Goal: Information Seeking & Learning: Learn about a topic

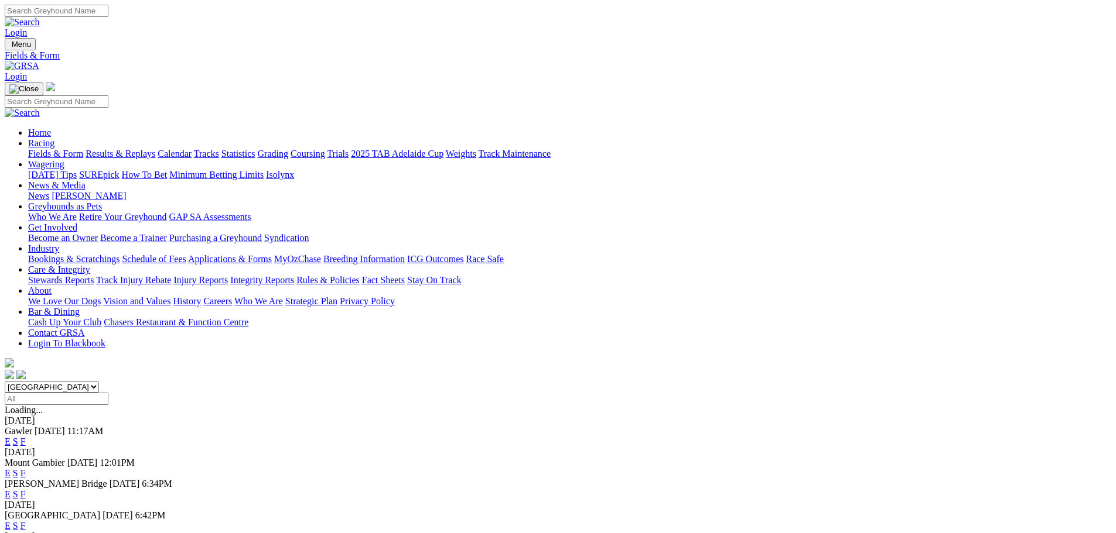
scroll to position [117, 0]
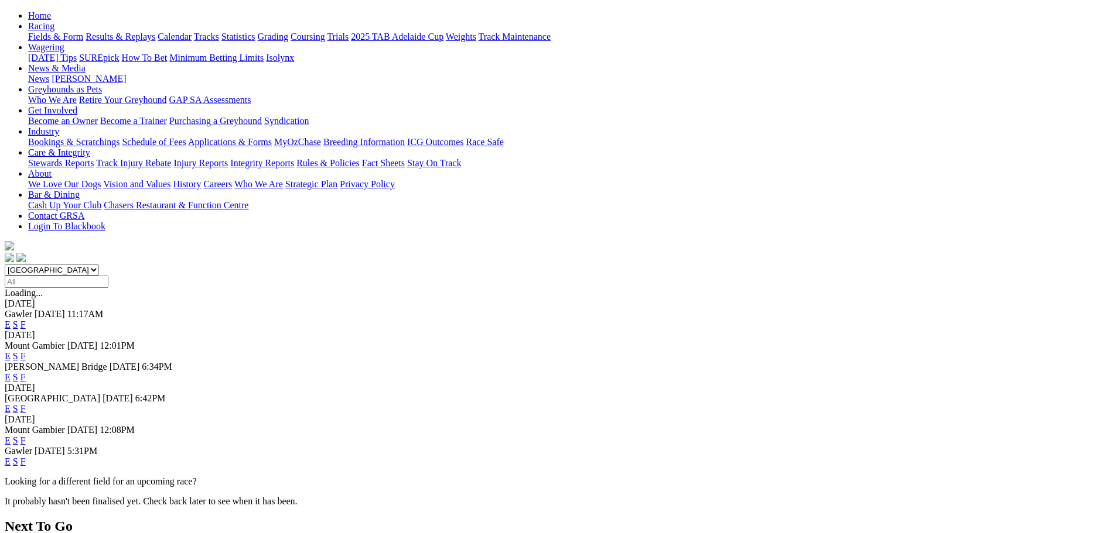
click at [11, 404] on link "E" at bounding box center [8, 409] width 6 height 10
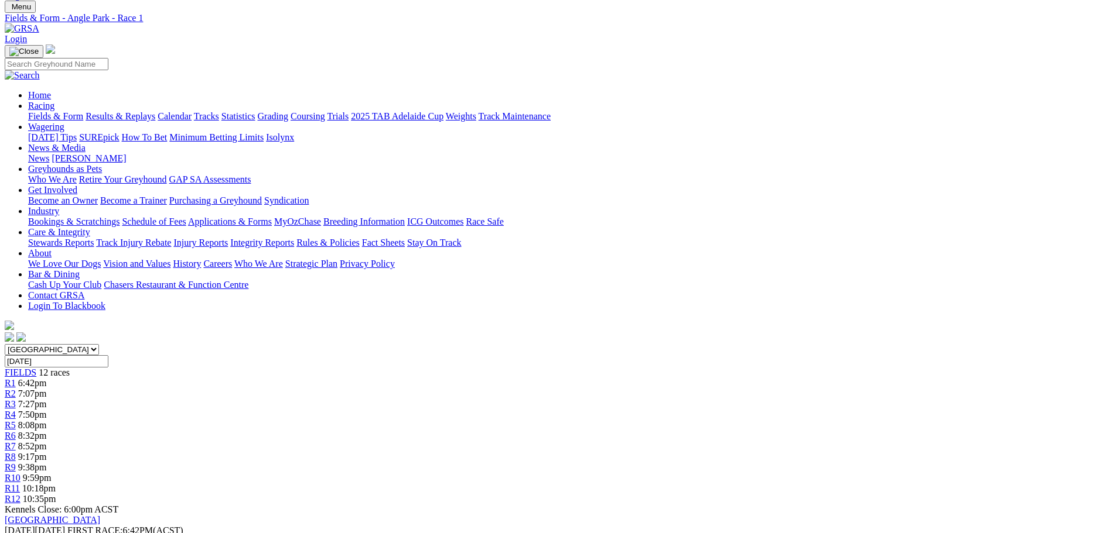
scroll to position [59, 0]
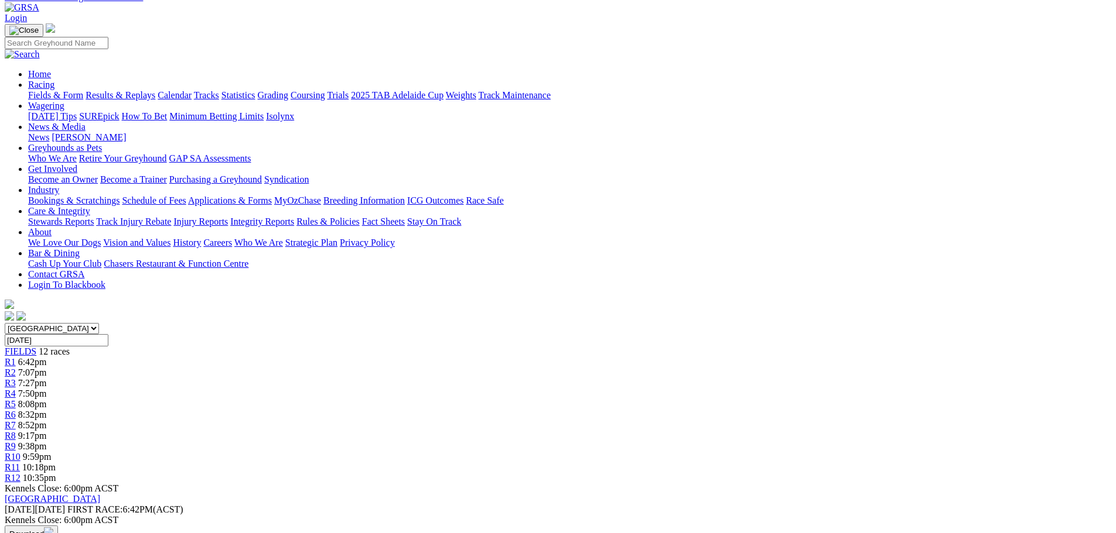
click at [47, 420] on span "8:52pm" at bounding box center [32, 425] width 29 height 10
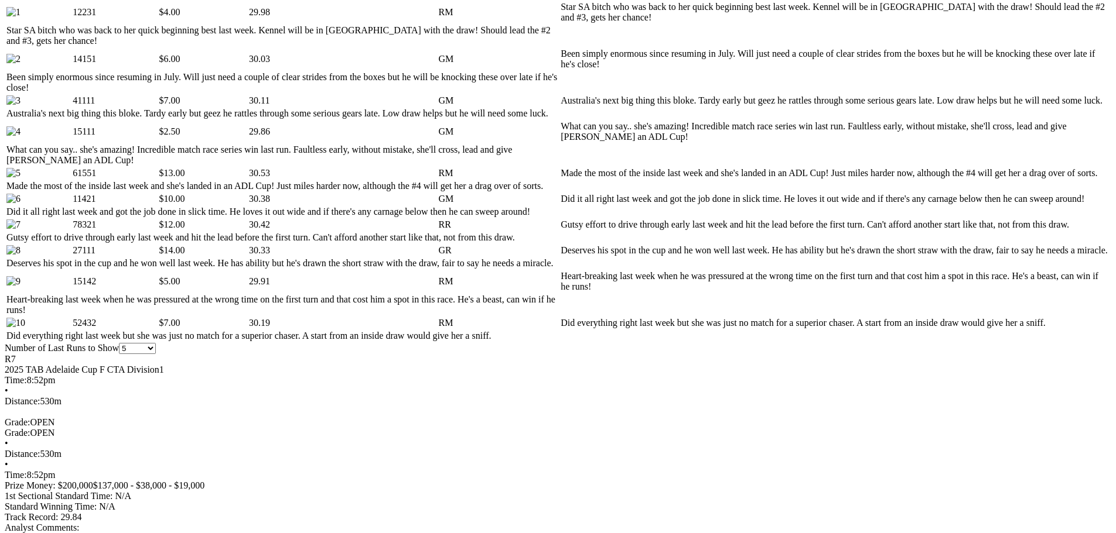
scroll to position [644, 0]
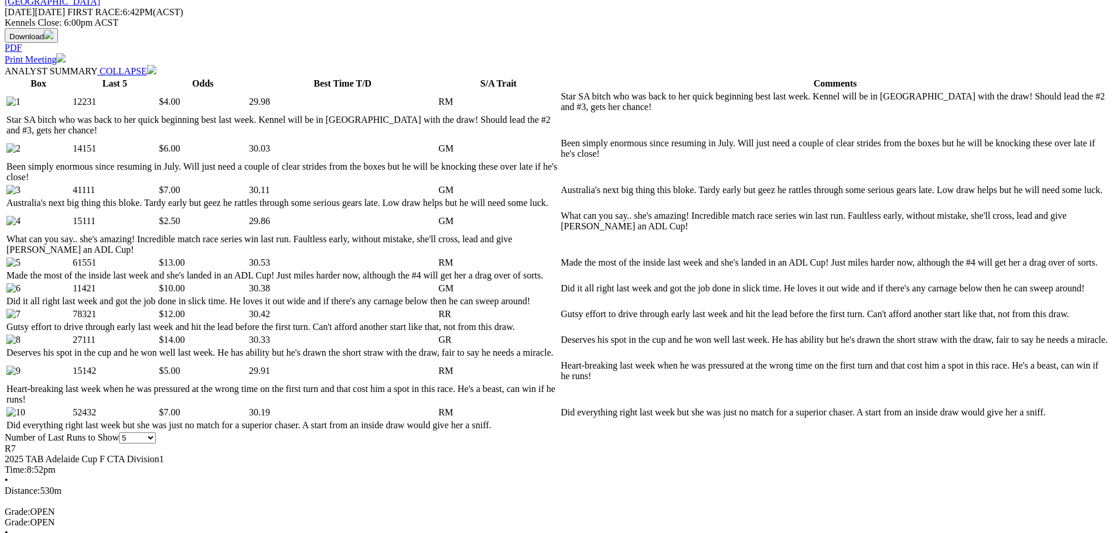
scroll to position [410, 0]
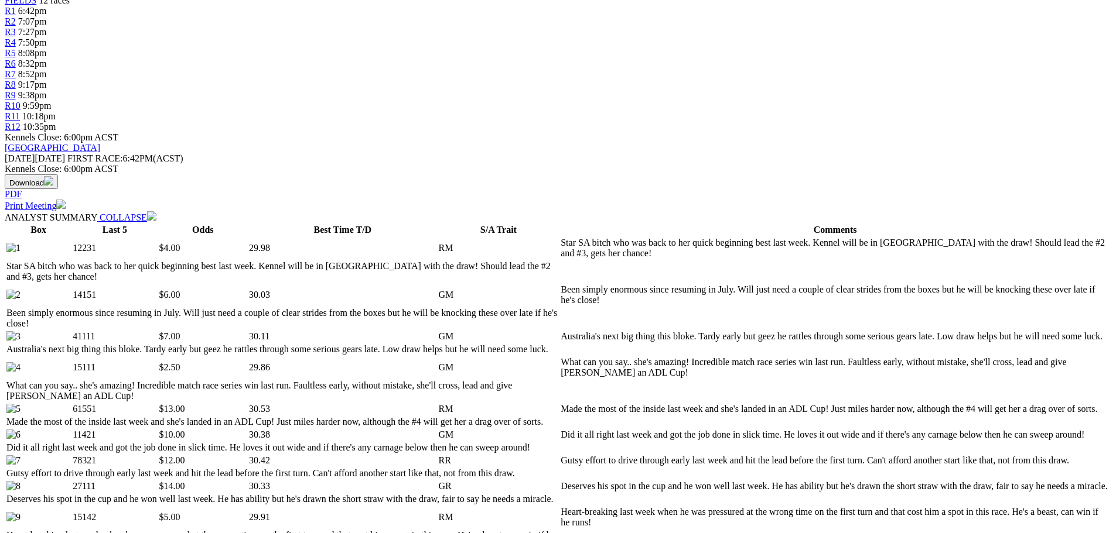
drag, startPoint x: 279, startPoint y: 264, endPoint x: 28, endPoint y: 390, distance: 281.3
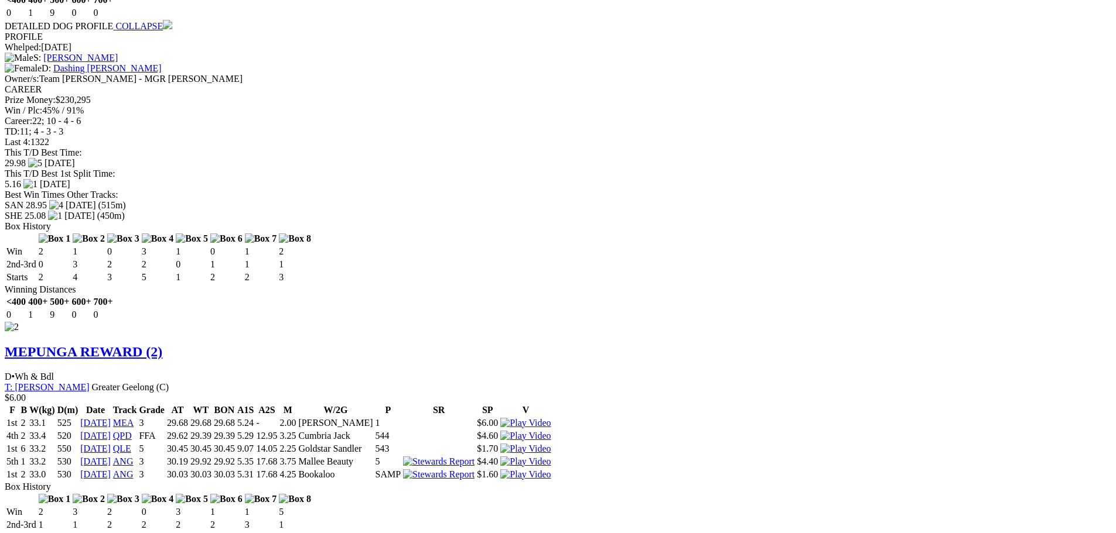
scroll to position [1581, 0]
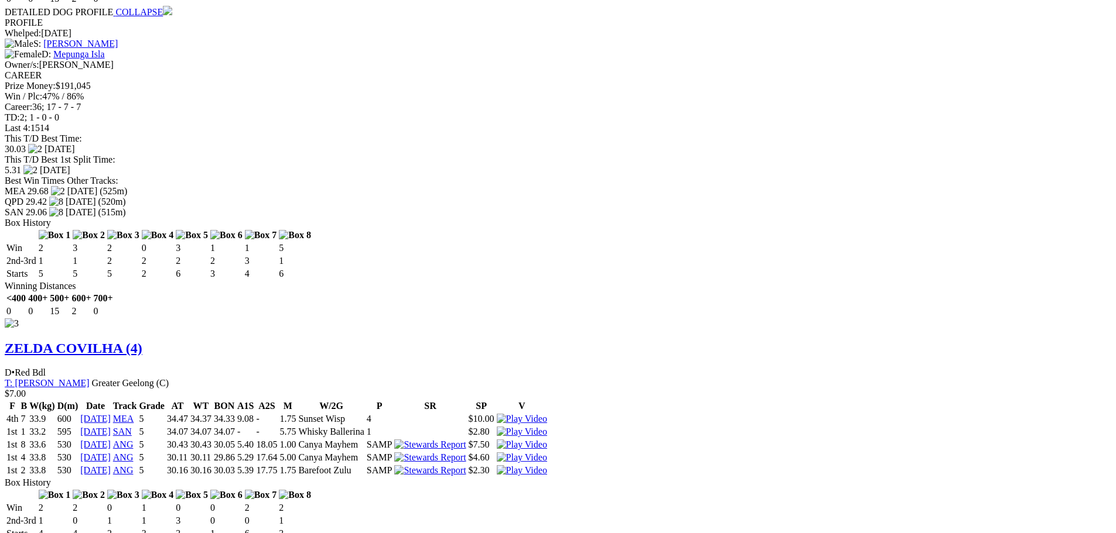
scroll to position [2233, 0]
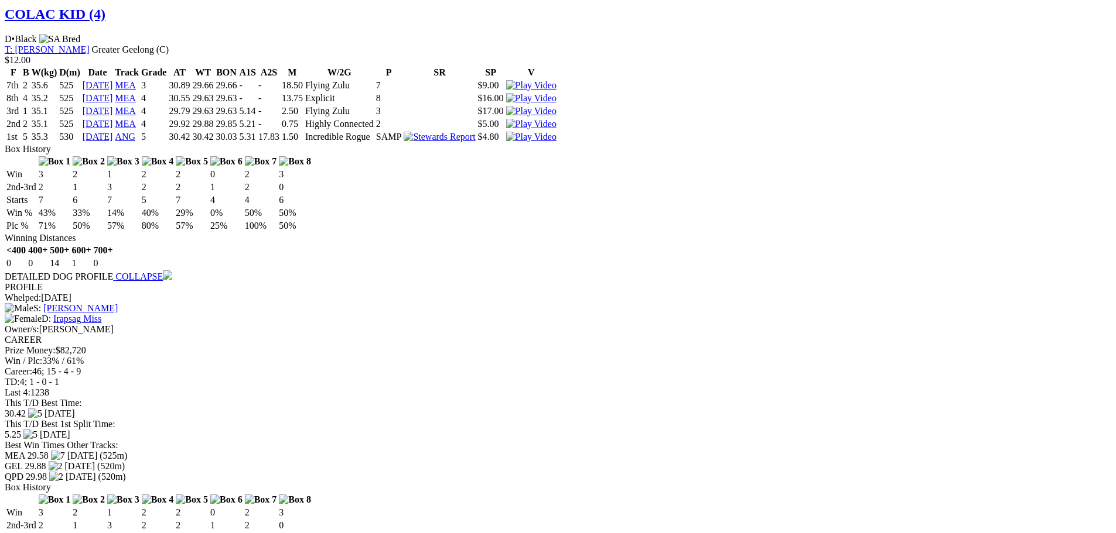
scroll to position [5103, 0]
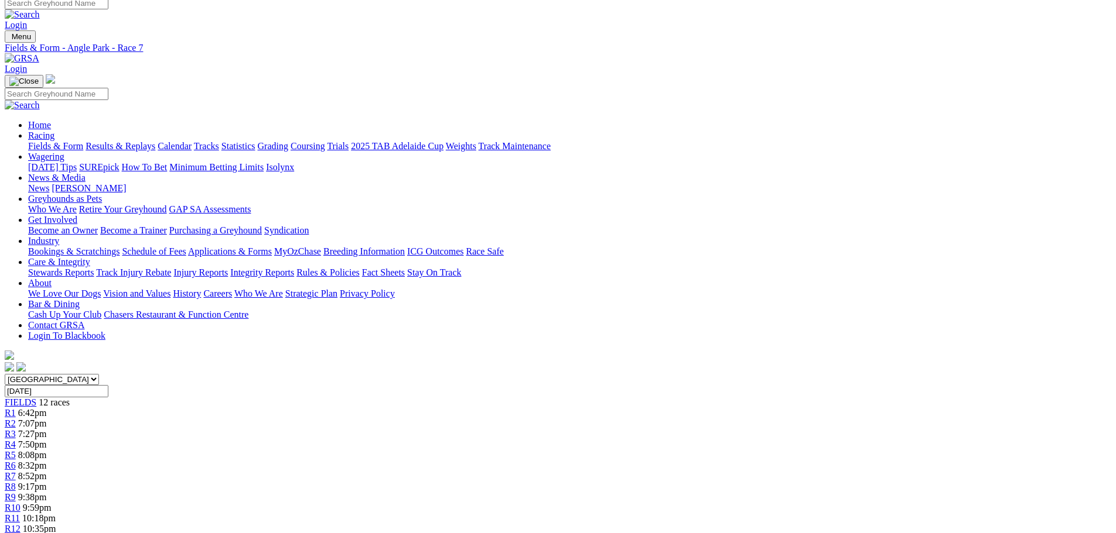
scroll to position [0, 0]
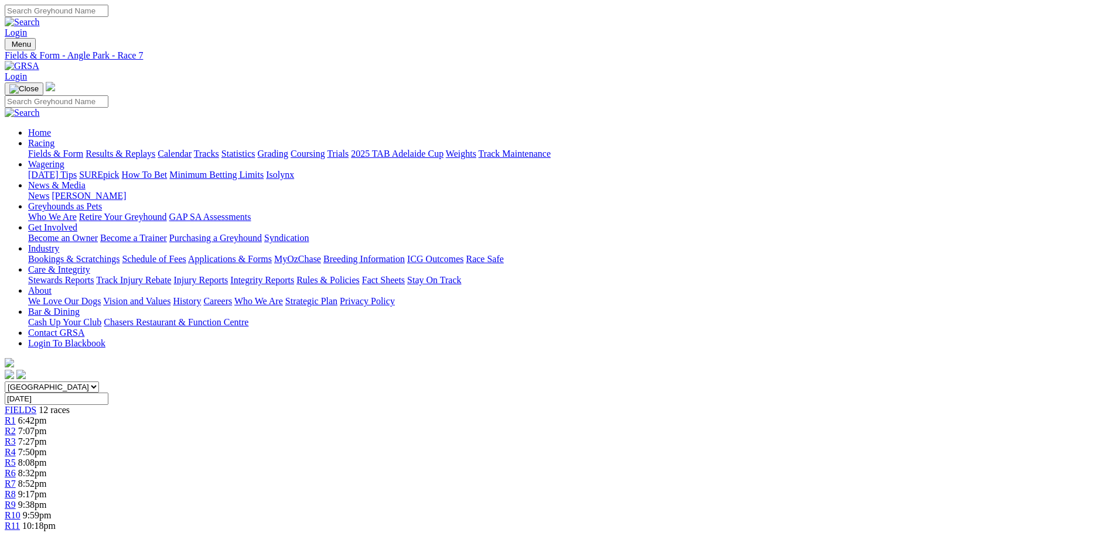
click at [443, 149] on link "2025 TAB Adelaide Cup" at bounding box center [397, 154] width 93 height 10
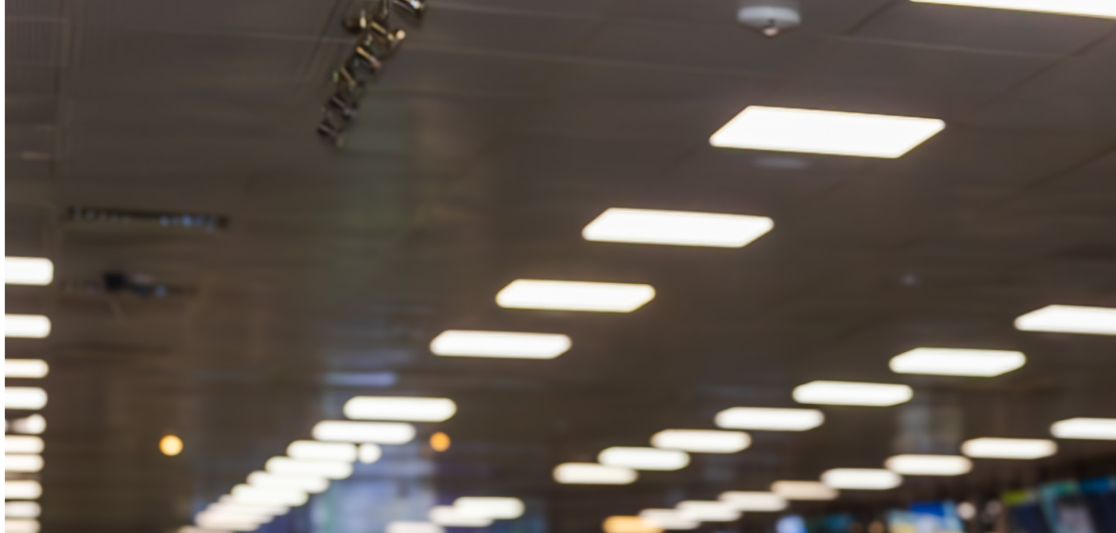
scroll to position [1347, 0]
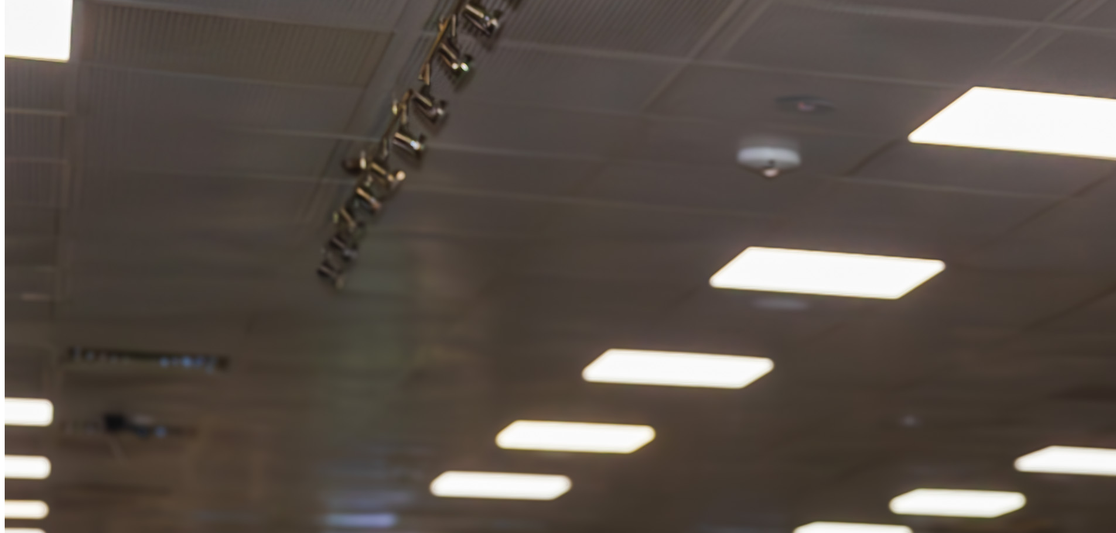
scroll to position [1171, 0]
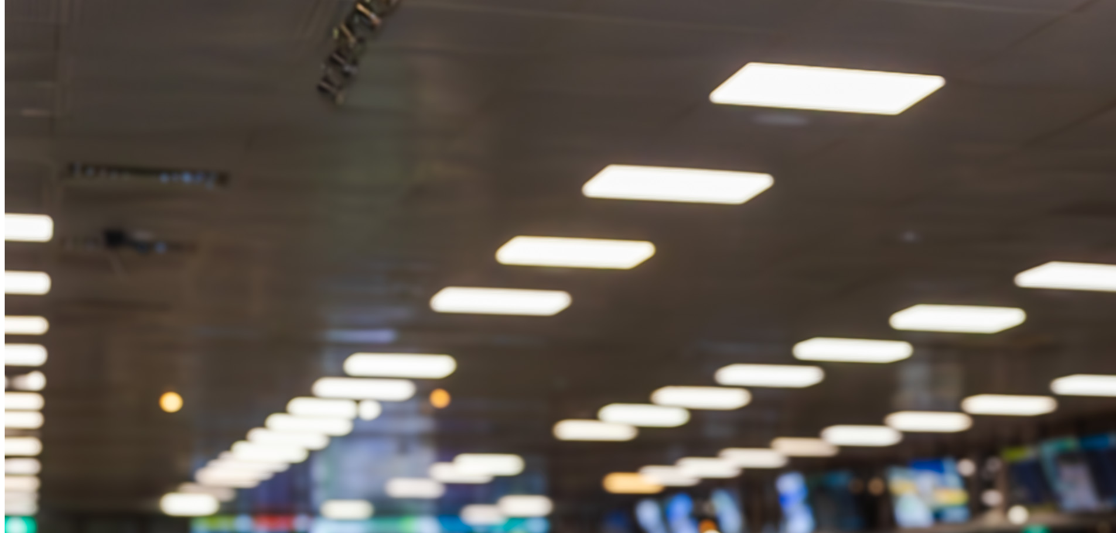
scroll to position [1523, 0]
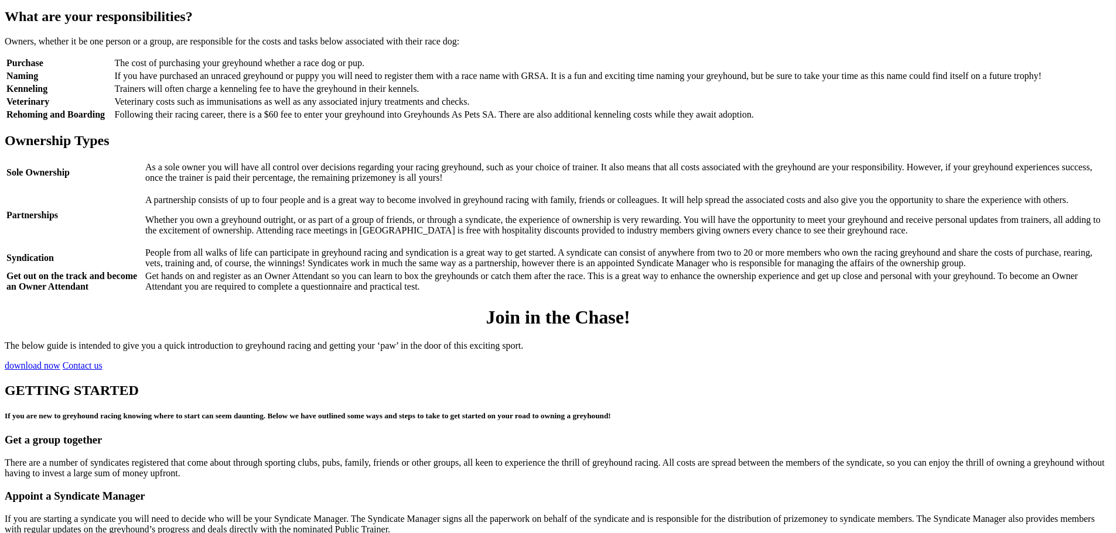
scroll to position [1288, 0]
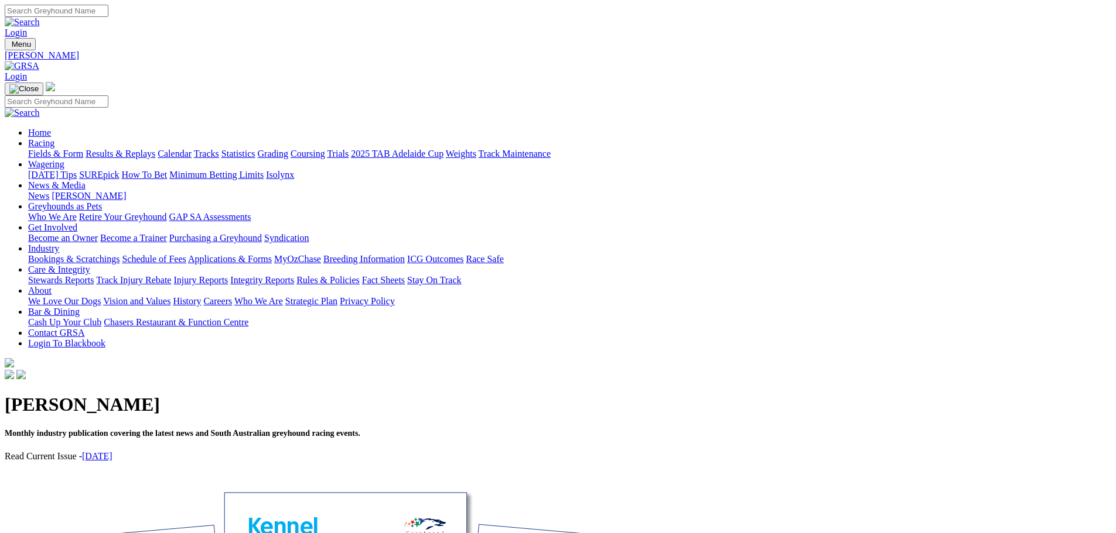
click at [49, 191] on link "News" at bounding box center [38, 196] width 21 height 10
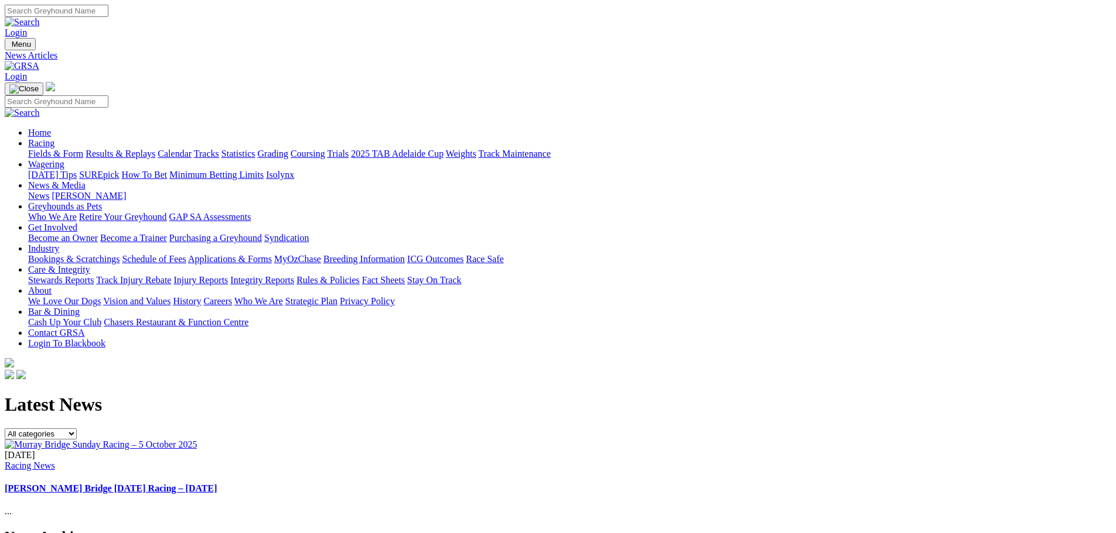
click at [77, 223] on link "Get Involved" at bounding box center [52, 228] width 49 height 10
click at [80, 307] on link "Bar & Dining" at bounding box center [54, 312] width 52 height 10
click at [101, 317] on link "Cash Up Your Club" at bounding box center [64, 322] width 73 height 10
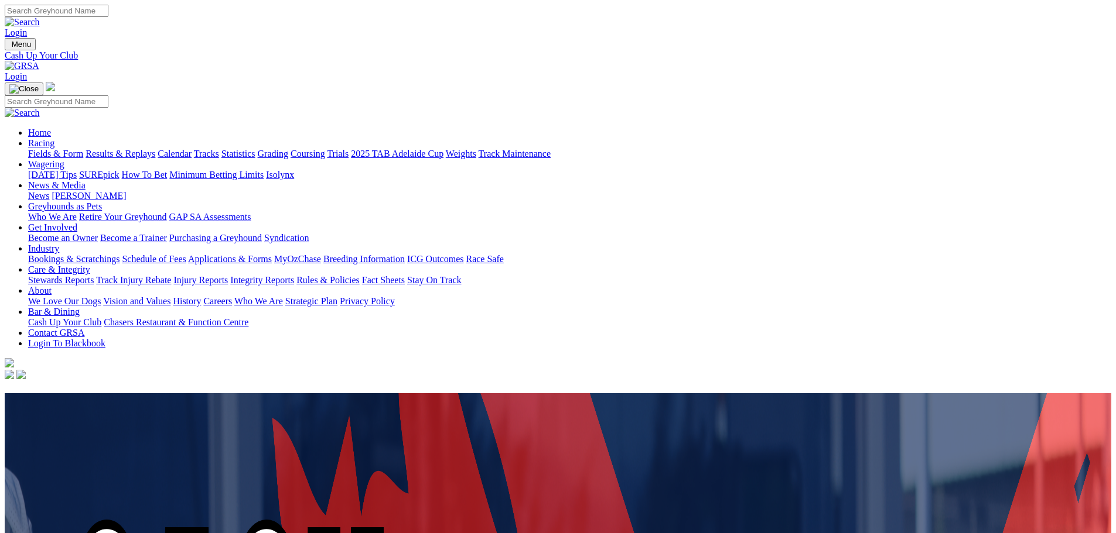
click at [39, 61] on img at bounding box center [22, 66] width 35 height 11
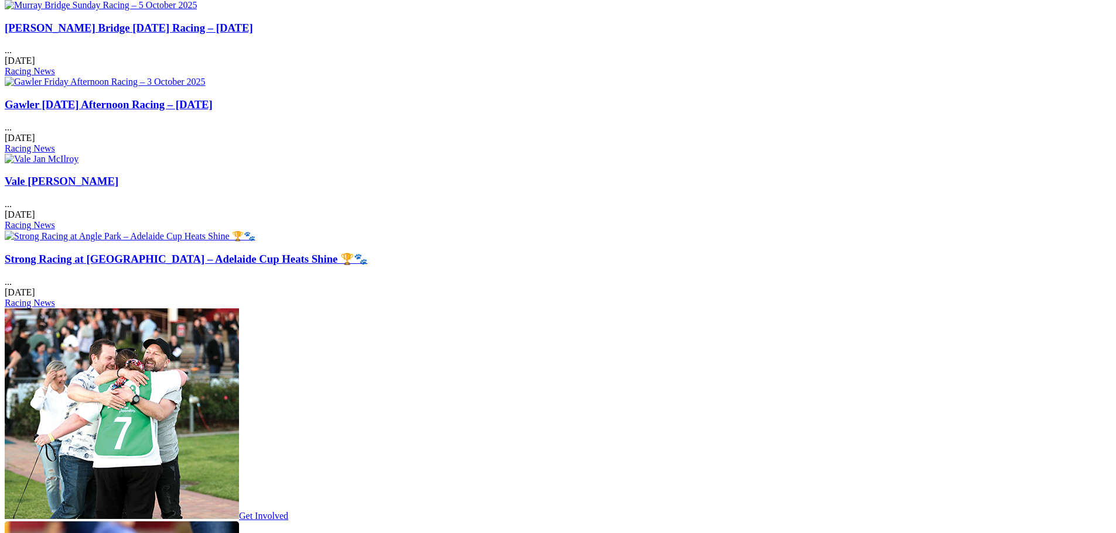
scroll to position [1640, 0]
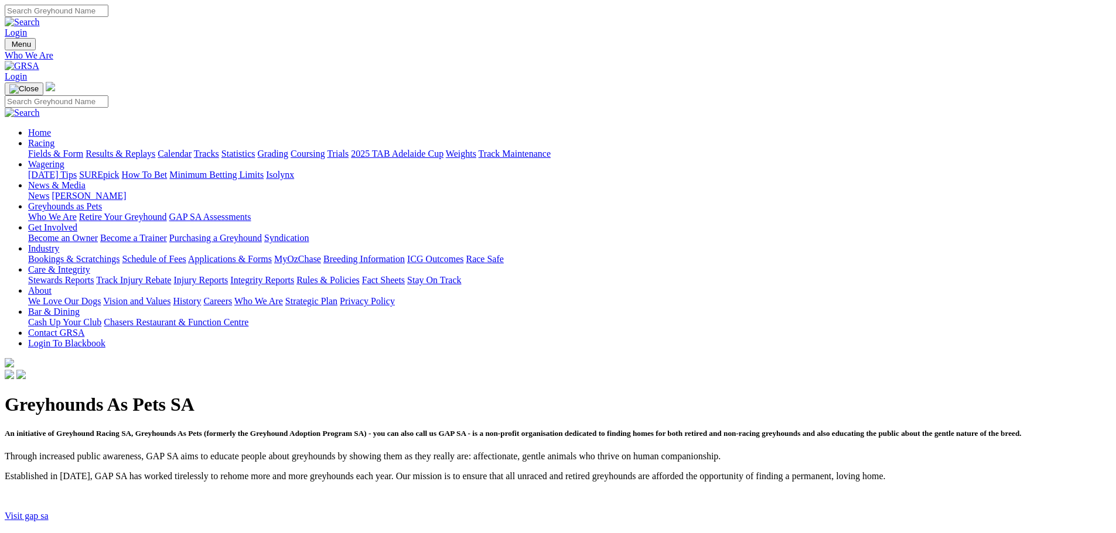
click at [39, 61] on img at bounding box center [22, 66] width 35 height 11
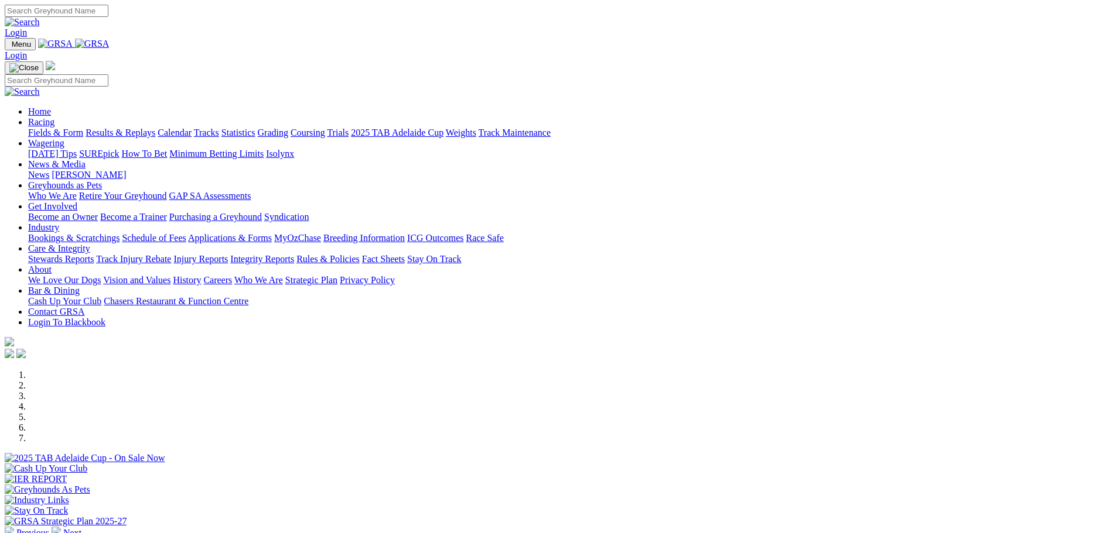
click at [61, 527] on img at bounding box center [56, 531] width 9 height 9
click at [800, 506] on div at bounding box center [558, 506] width 1106 height 0
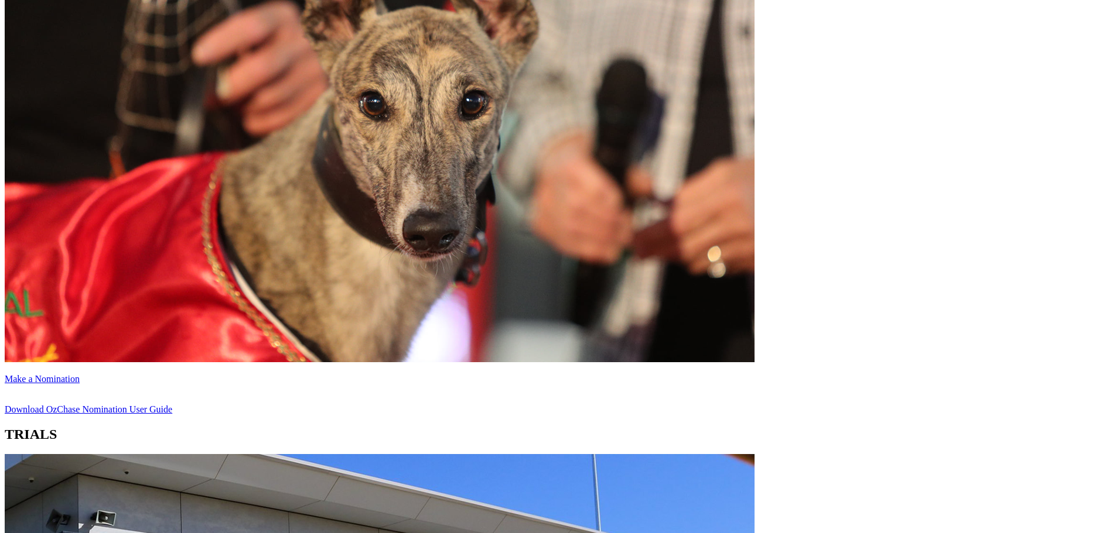
scroll to position [586, 0]
